Goal: Task Accomplishment & Management: Use online tool/utility

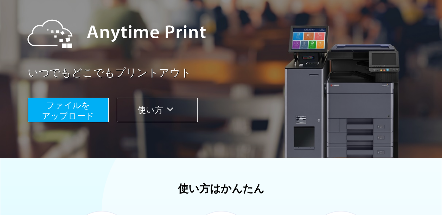
click at [97, 107] on button "ファイルを ​​アップロード" at bounding box center [68, 110] width 81 height 25
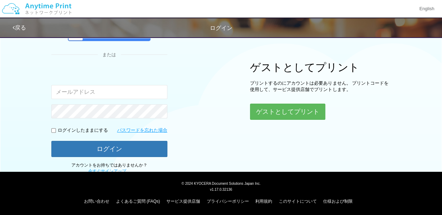
scroll to position [70, 0]
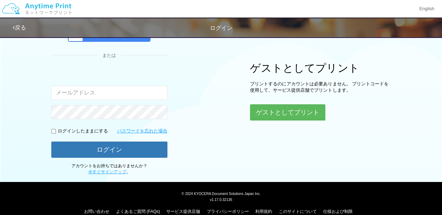
click at [128, 90] on input "email" at bounding box center [109, 93] width 116 height 14
type input "[EMAIL_ADDRESS][DOMAIN_NAME]"
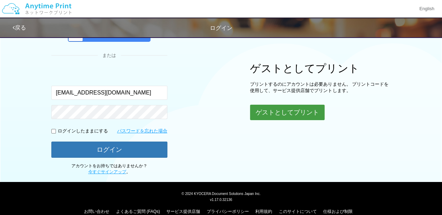
click at [265, 115] on button "ゲストとしてプリント" at bounding box center [287, 112] width 75 height 15
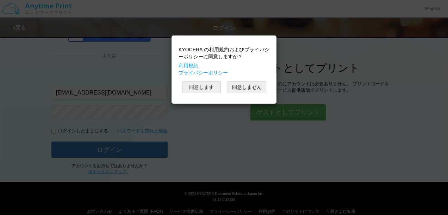
click at [214, 88] on button "同意します" at bounding box center [201, 87] width 39 height 12
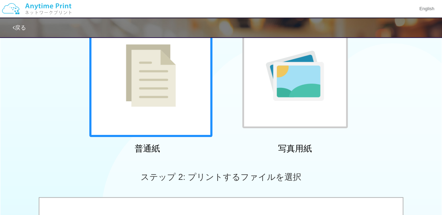
click at [192, 102] on div at bounding box center [150, 75] width 123 height 123
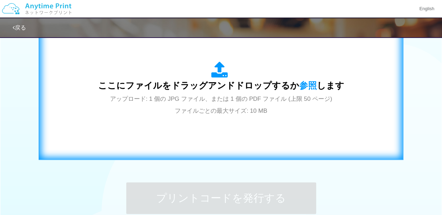
scroll to position [214, 0]
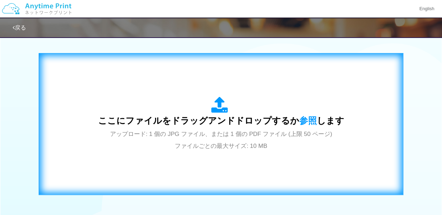
click at [168, 63] on div "ここにファイルをドラッグアンドドロップするか 参照 します アップロード: 1 個の JPG ファイル、または 1 個の PDF ファイル (上限 50 ペー…" at bounding box center [221, 124] width 350 height 127
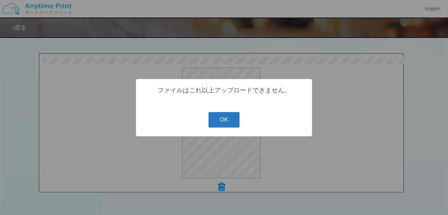
click at [227, 114] on button "OK" at bounding box center [223, 119] width 31 height 15
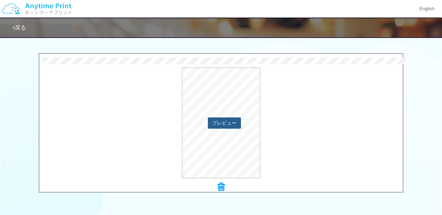
click at [219, 126] on button "プレビュー" at bounding box center [224, 123] width 33 height 11
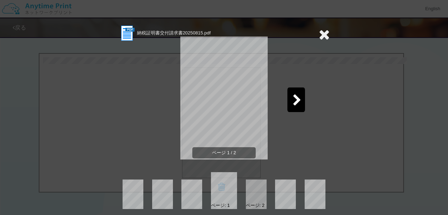
click at [292, 103] on icon at bounding box center [296, 101] width 9 height 12
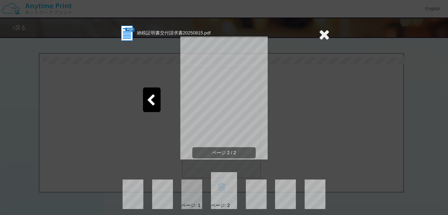
click at [318, 31] on icon at bounding box center [323, 34] width 11 height 14
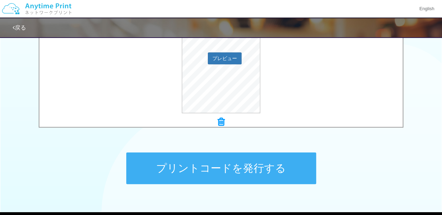
scroll to position [320, 0]
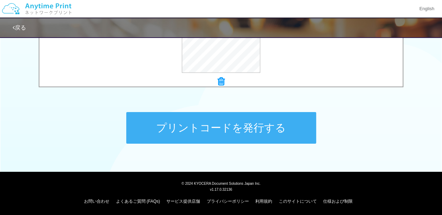
click at [239, 127] on button "プリントコードを発行する" at bounding box center [221, 128] width 190 height 32
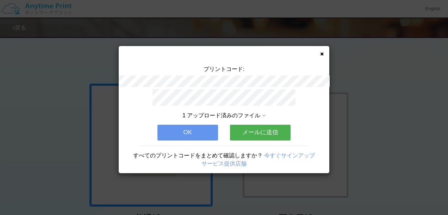
click at [270, 131] on button "メールに送信" at bounding box center [260, 132] width 61 height 15
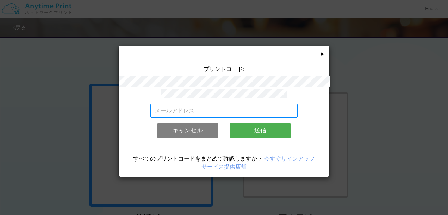
click at [232, 107] on input "email" at bounding box center [223, 111] width 147 height 14
type input "[EMAIL_ADDRESS][DOMAIN_NAME]"
drag, startPoint x: 244, startPoint y: 105, endPoint x: 131, endPoint y: 88, distance: 113.5
click at [131, 88] on div "プリントコード: [EMAIL_ADDRESS][DOMAIN_NAME] 有効なメールアドレスを入力してください。 このメールアドレスは、すでに別のアカウン…" at bounding box center [224, 111] width 210 height 131
type input "え"
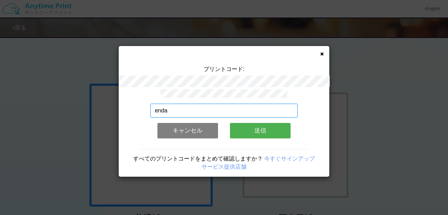
type input "[EMAIL_ADDRESS][DOMAIN_NAME]"
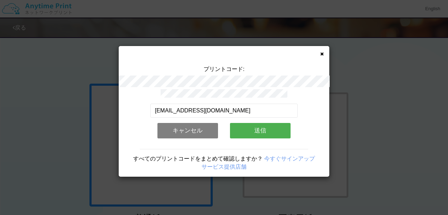
drag, startPoint x: 254, startPoint y: 128, endPoint x: 257, endPoint y: 131, distance: 4.0
click at [257, 131] on button "送信" at bounding box center [260, 130] width 61 height 15
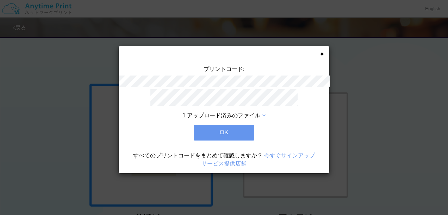
click at [235, 128] on button "OK" at bounding box center [224, 132] width 61 height 15
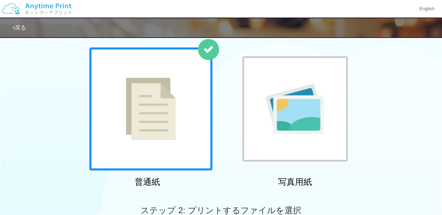
scroll to position [70, 0]
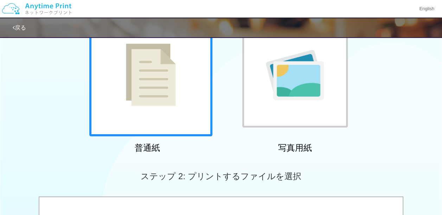
click at [18, 22] on div "戻る" at bounding box center [224, 27] width 422 height 19
click at [18, 25] on link "戻る" at bounding box center [19, 28] width 13 height 6
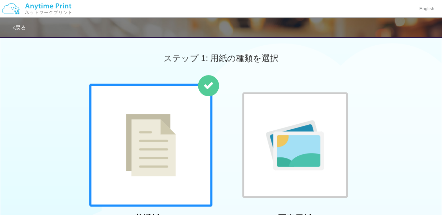
scroll to position [70, 0]
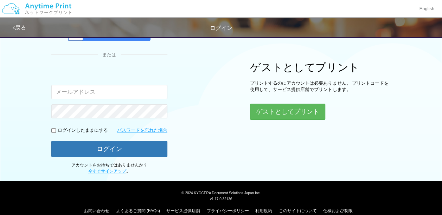
scroll to position [70, 0]
